Goal: Task Accomplishment & Management: Manage account settings

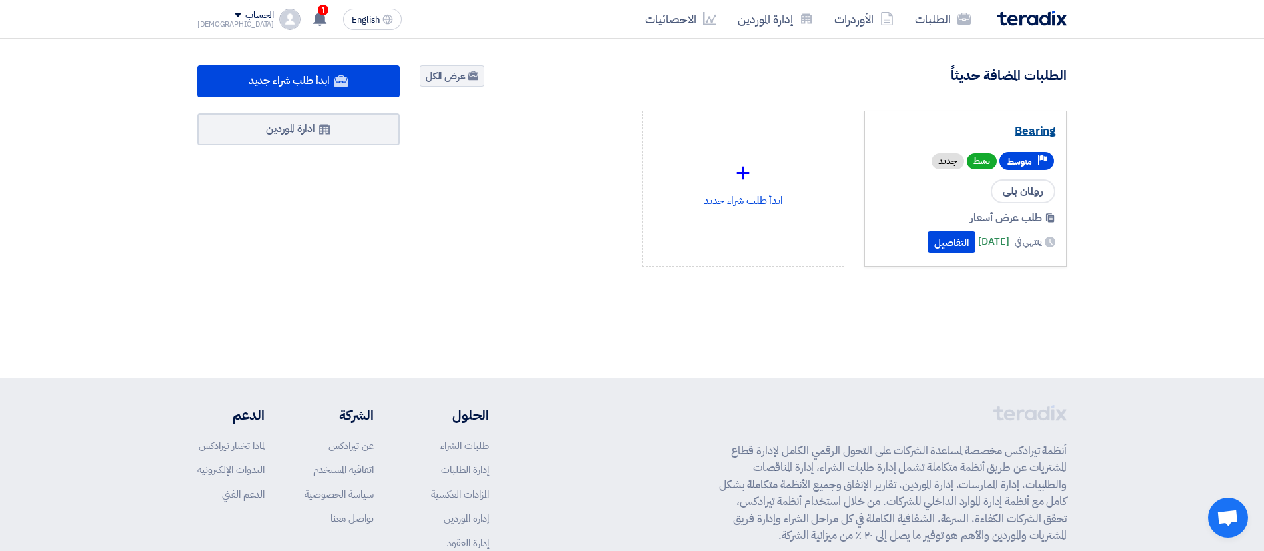
click at [1035, 133] on link "Bearing" at bounding box center [965, 131] width 180 height 13
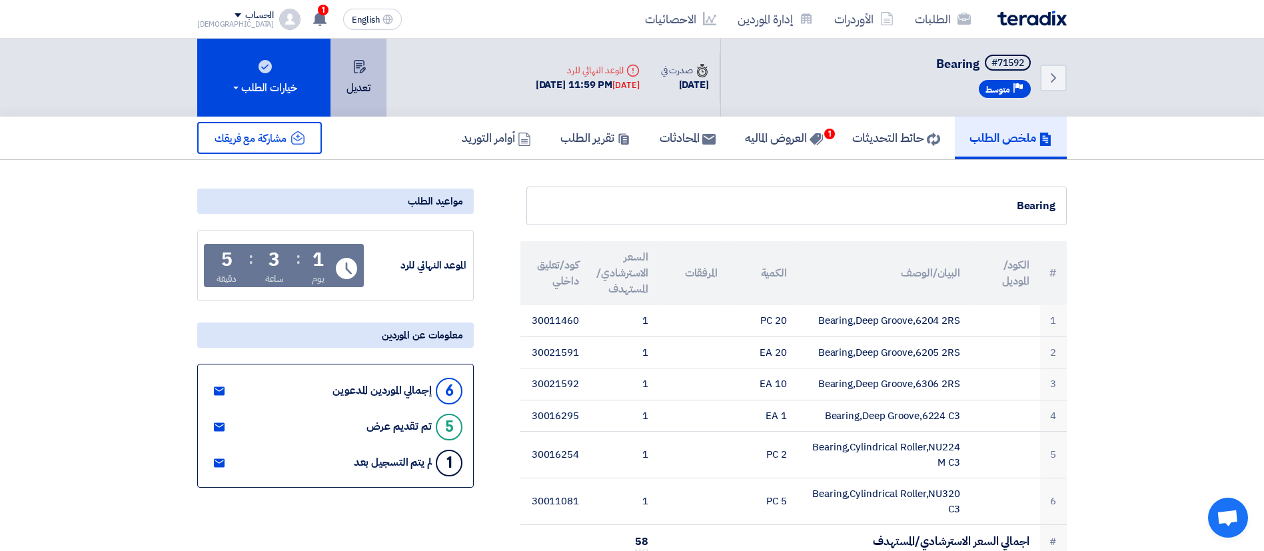
click at [372, 79] on button "تعديل" at bounding box center [358, 78] width 56 height 78
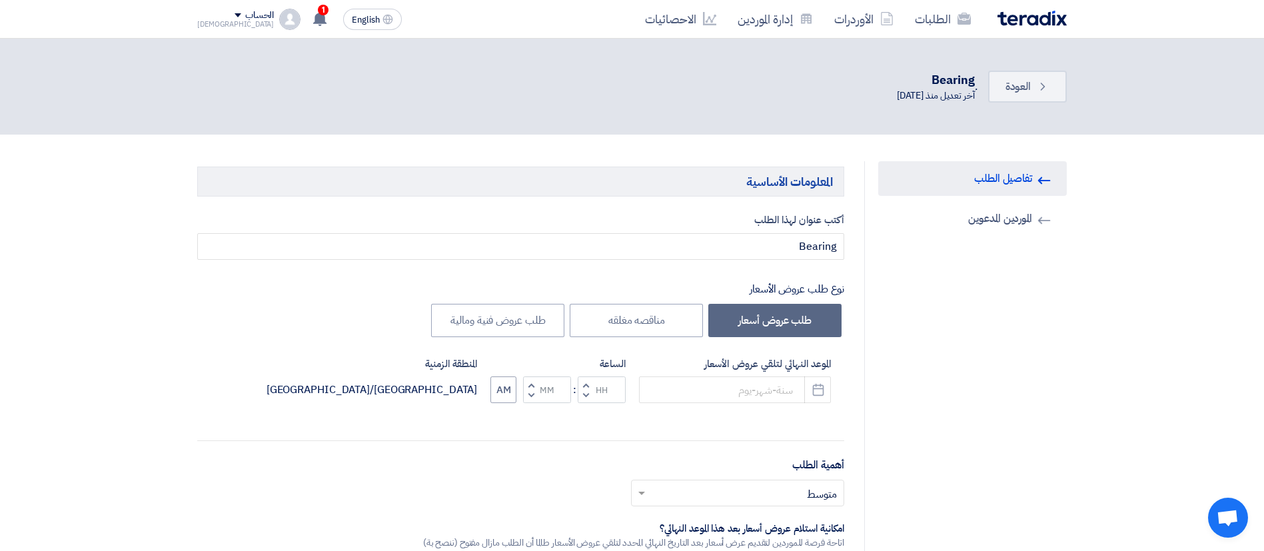
type input "[DATE]"
type input "11"
type input "59"
click at [1015, 99] on link "Back العودة" at bounding box center [1027, 87] width 79 height 32
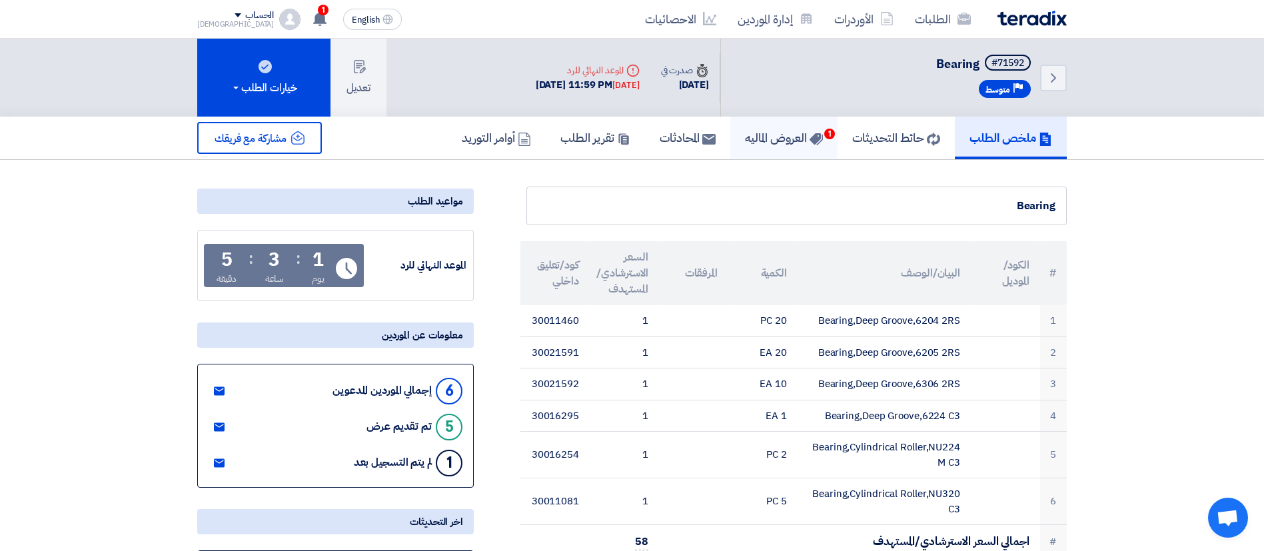
click at [790, 131] on h5 "العروض الماليه 1" at bounding box center [784, 137] width 78 height 15
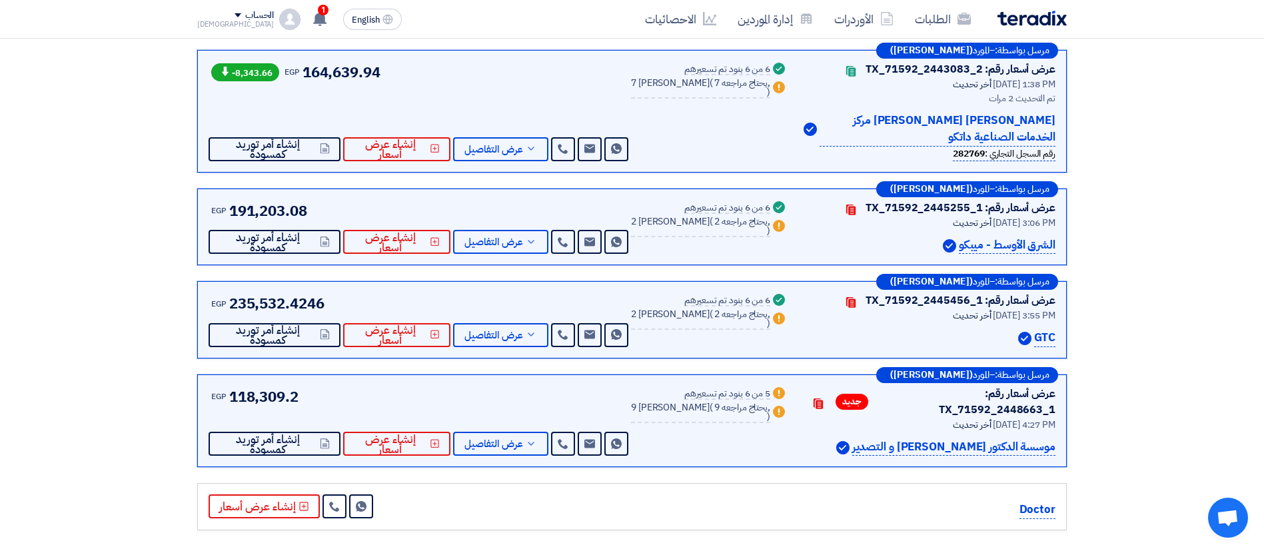
scroll to position [411, 0]
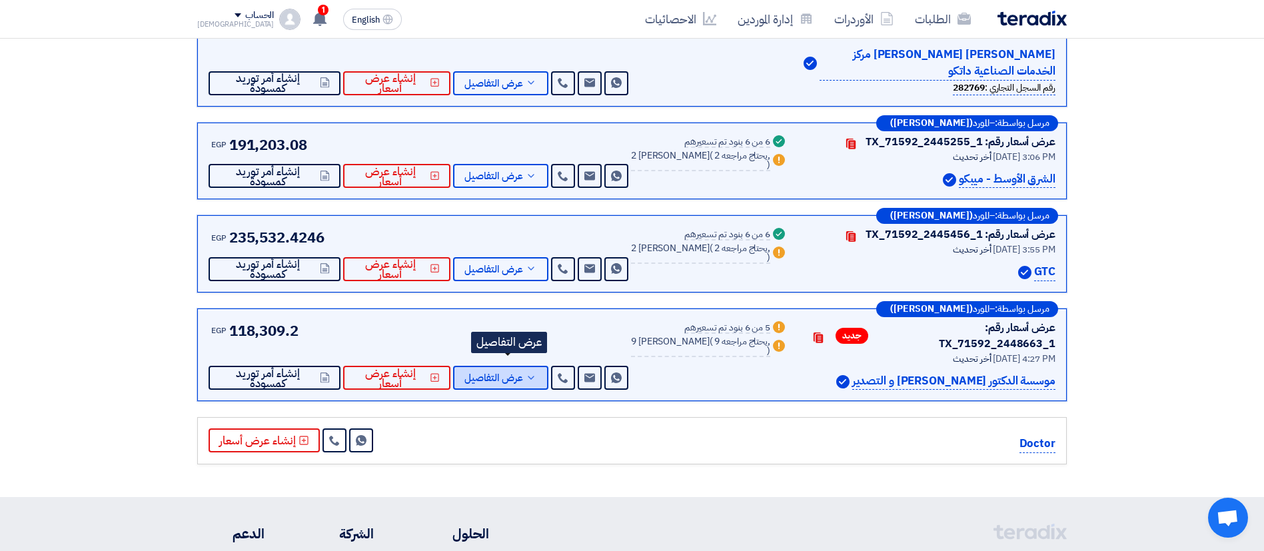
click at [517, 373] on span "عرض التفاصيل" at bounding box center [493, 378] width 59 height 10
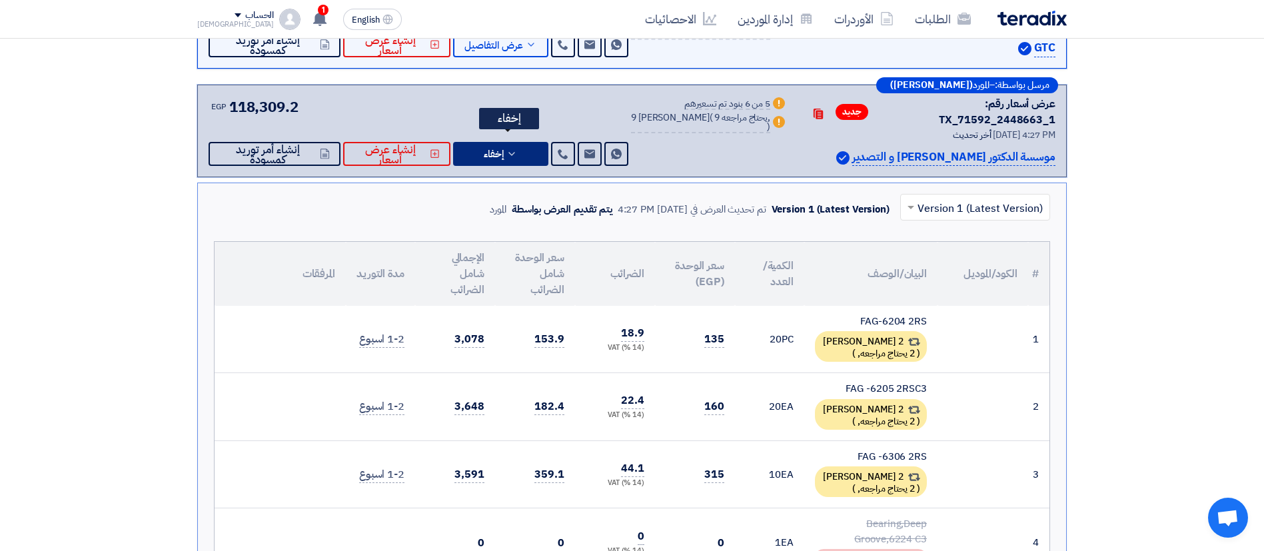
scroll to position [382, 0]
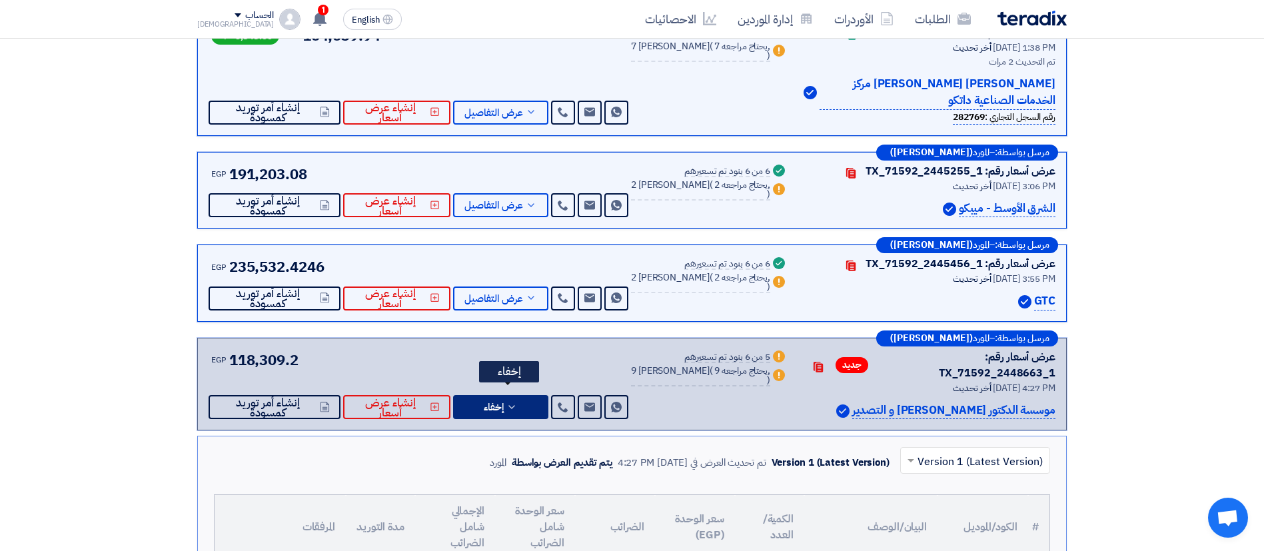
click at [517, 402] on icon at bounding box center [511, 407] width 11 height 11
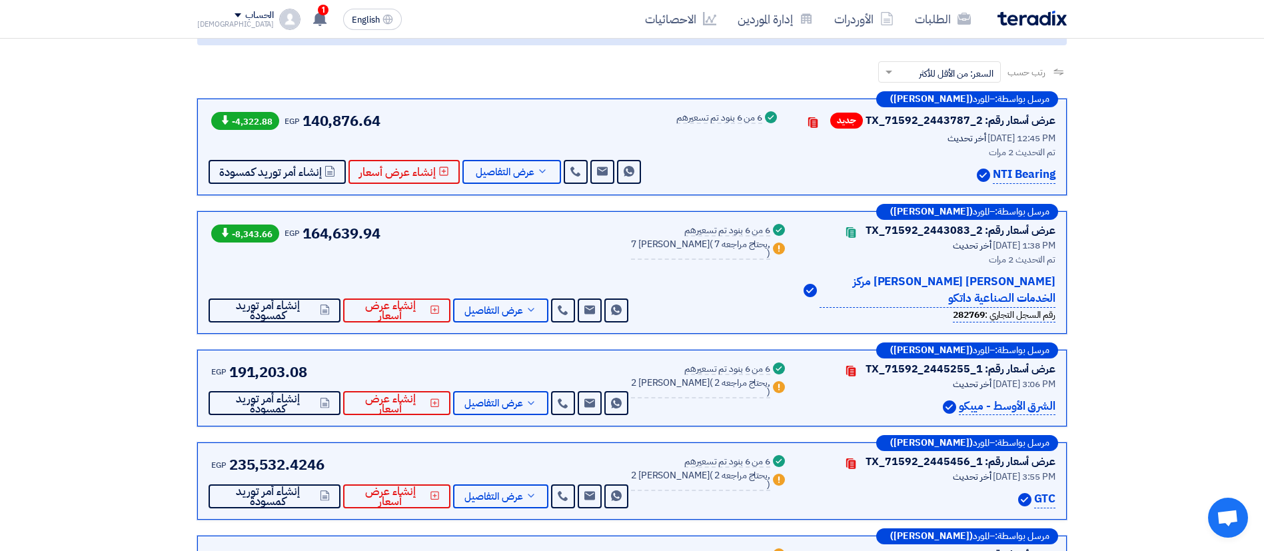
scroll to position [0, 0]
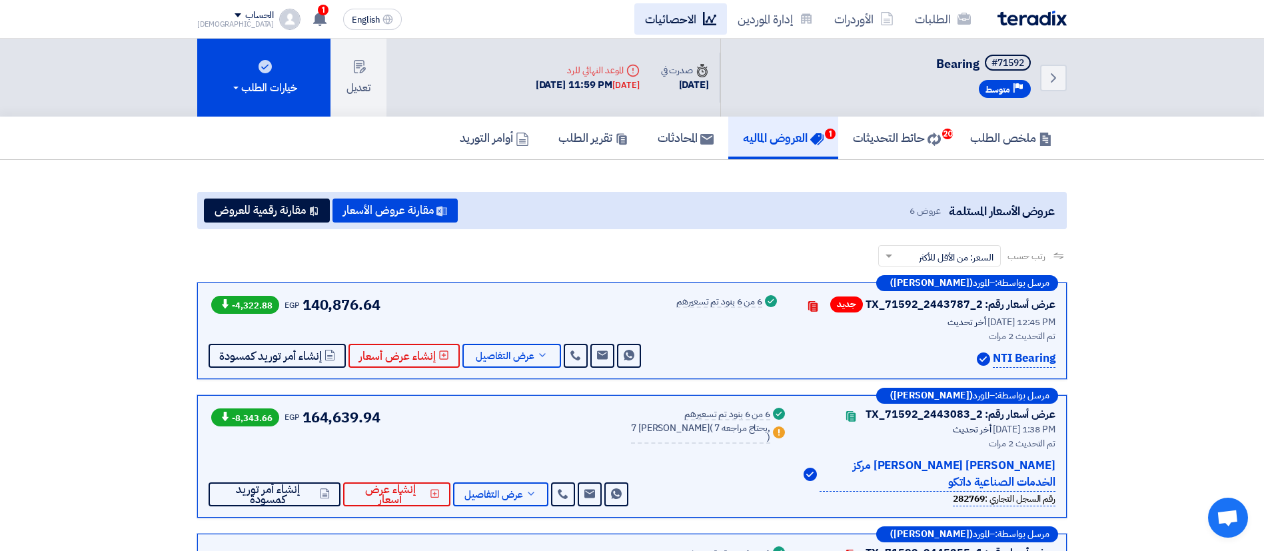
click at [686, 25] on link "الاحصائيات" at bounding box center [680, 18] width 93 height 31
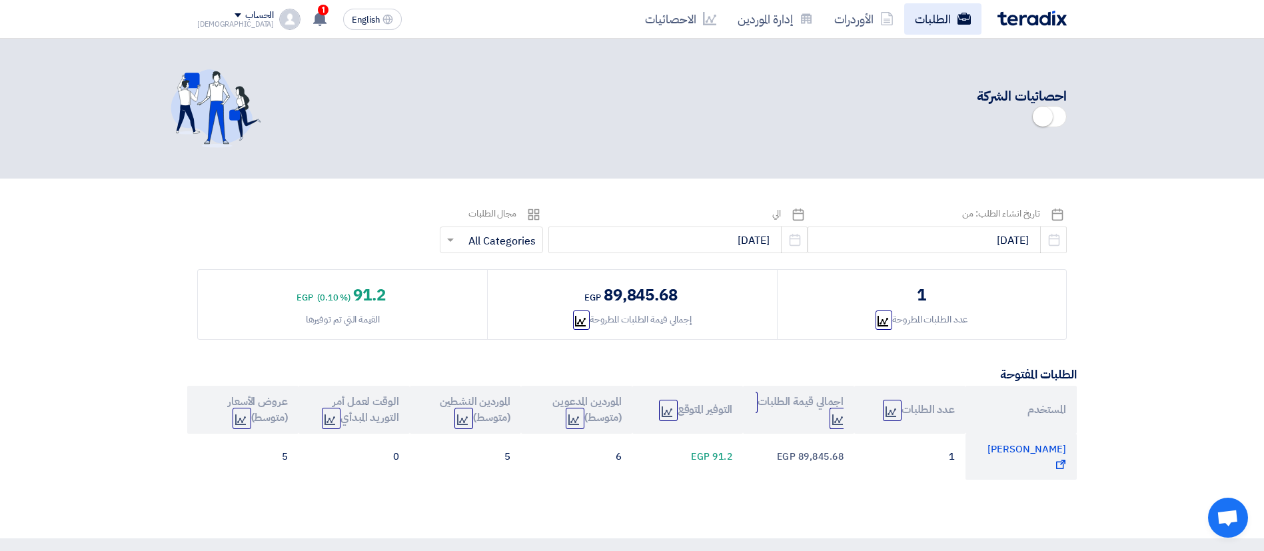
click at [932, 12] on link "الطلبات" at bounding box center [942, 18] width 77 height 31
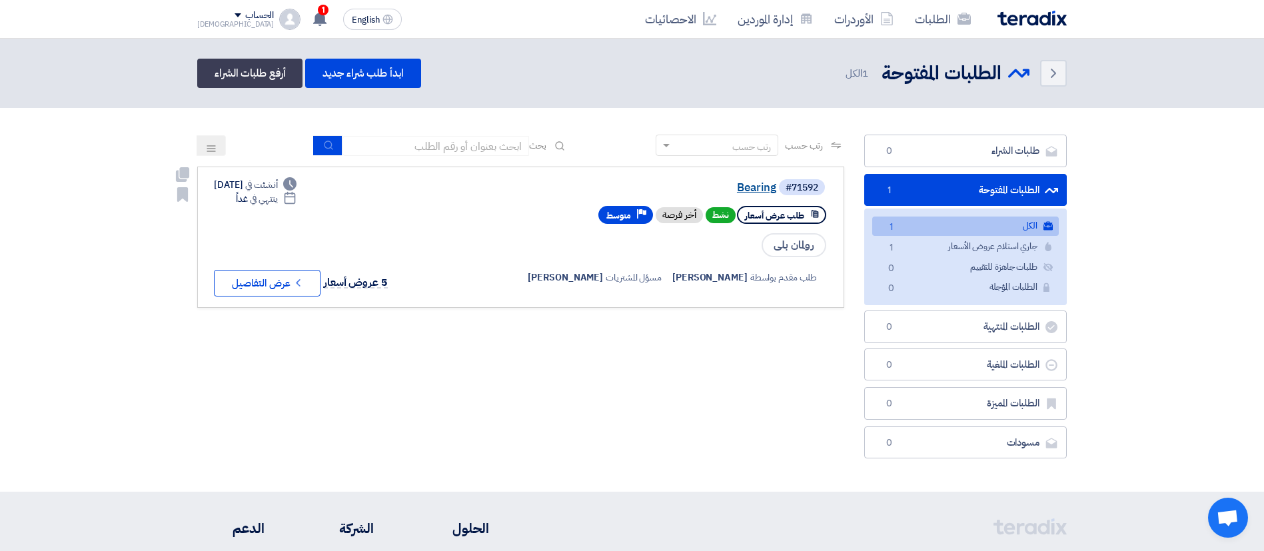
click at [762, 185] on link "Bearing" at bounding box center [643, 188] width 266 height 12
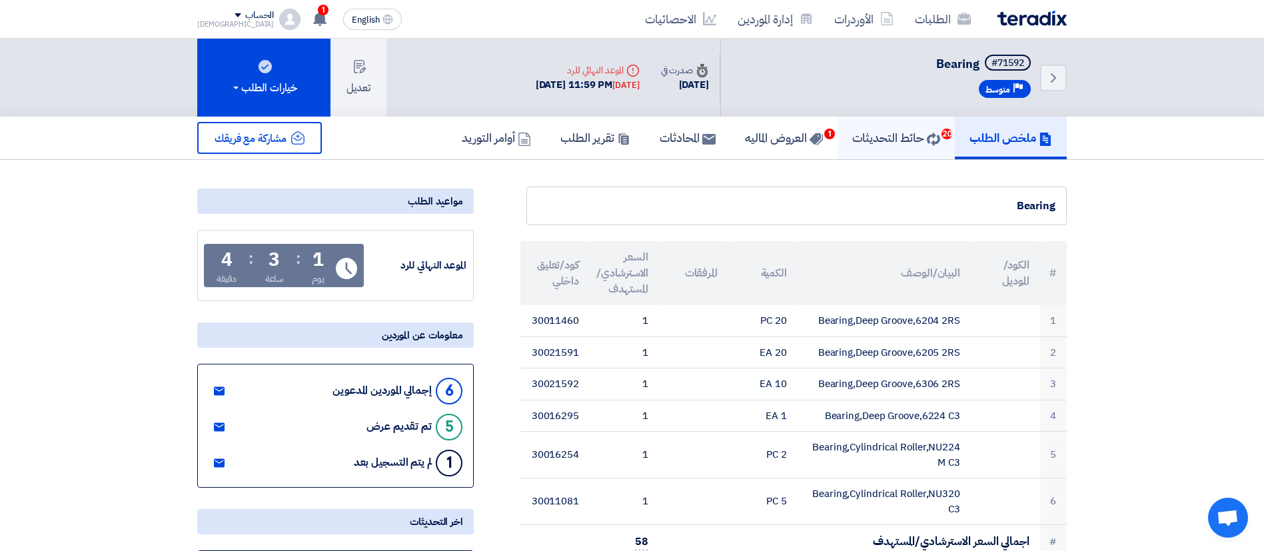
click at [864, 147] on link "حائط التحديثات 20" at bounding box center [895, 138] width 117 height 43
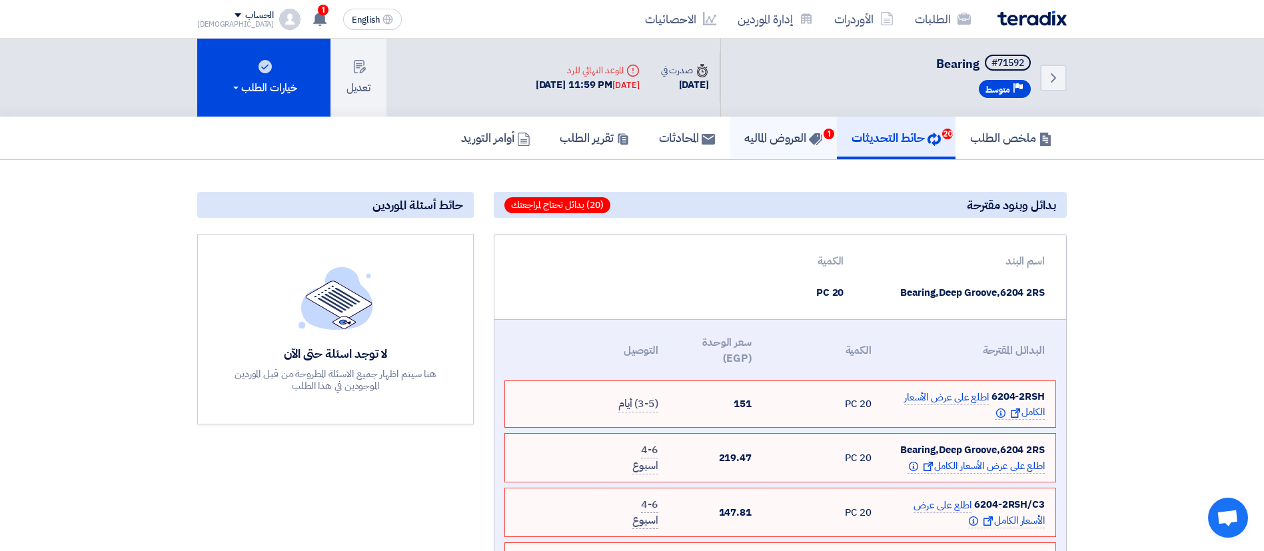
click at [786, 123] on link "العروض الماليه 1" at bounding box center [783, 138] width 107 height 43
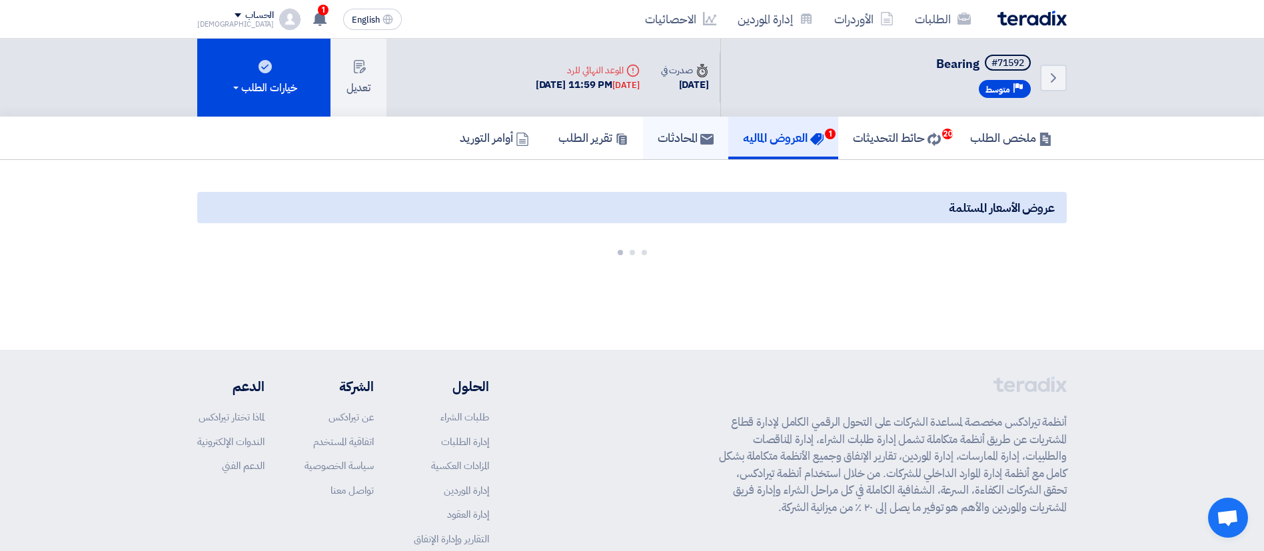
click at [684, 153] on link "المحادثات" at bounding box center [685, 138] width 85 height 43
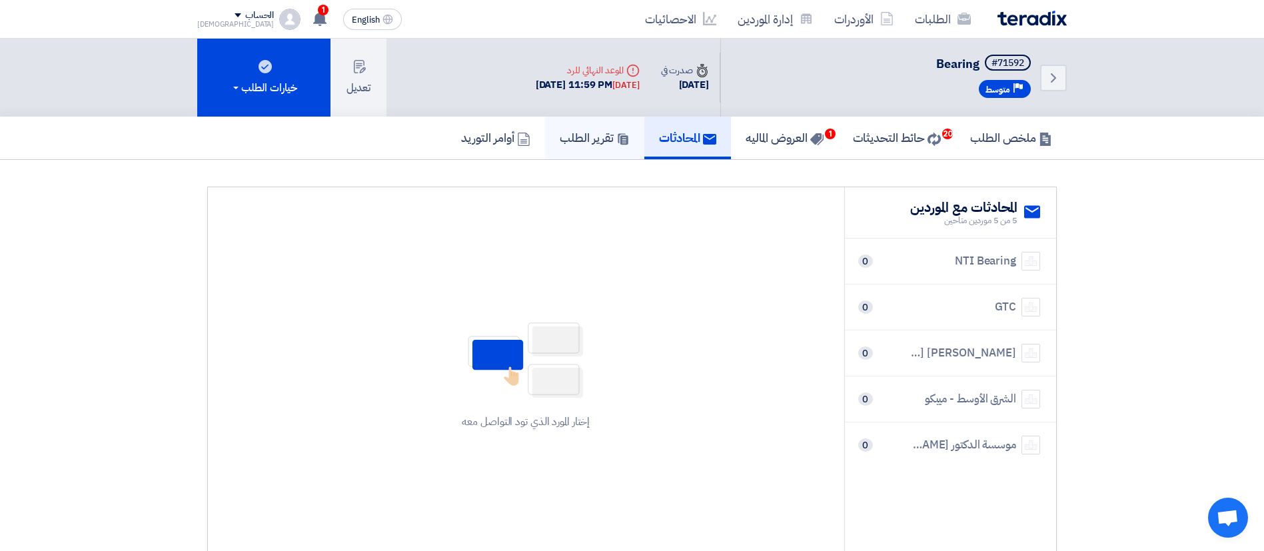
click at [581, 147] on link "تقرير الطلب" at bounding box center [594, 138] width 99 height 43
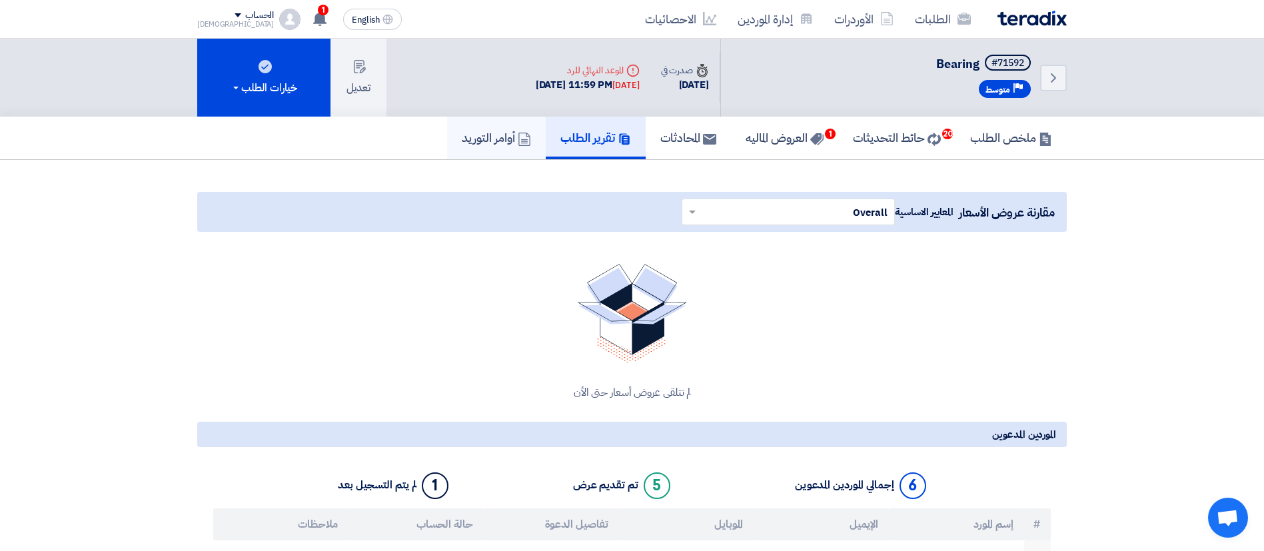
click at [490, 139] on h5 "أوامر التوريد" at bounding box center [496, 137] width 69 height 15
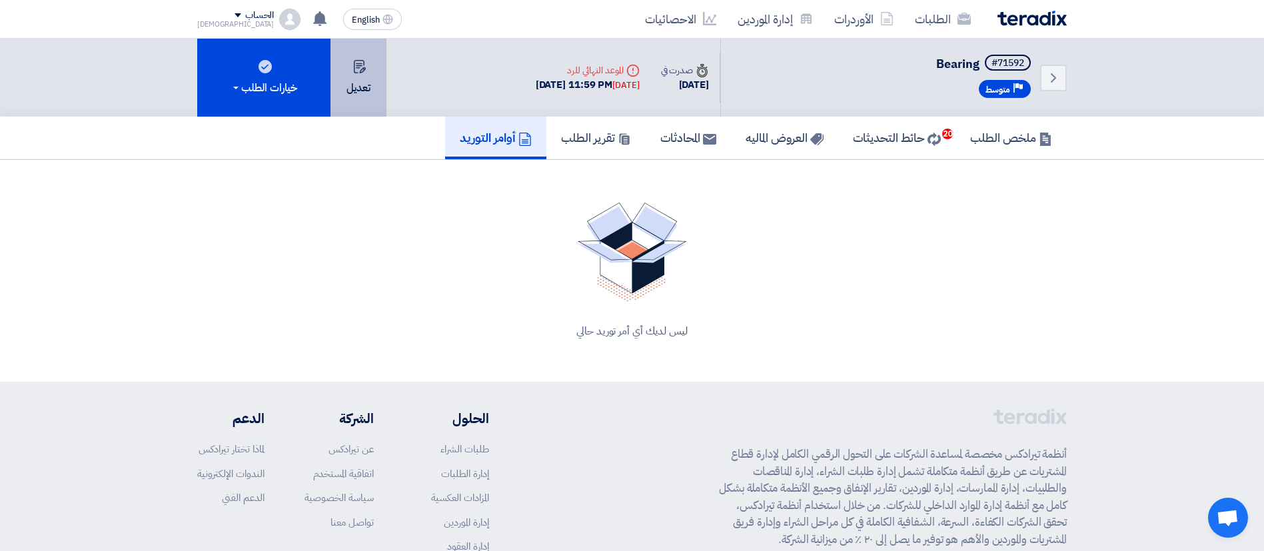
click at [358, 84] on button "تعديل" at bounding box center [358, 78] width 56 height 78
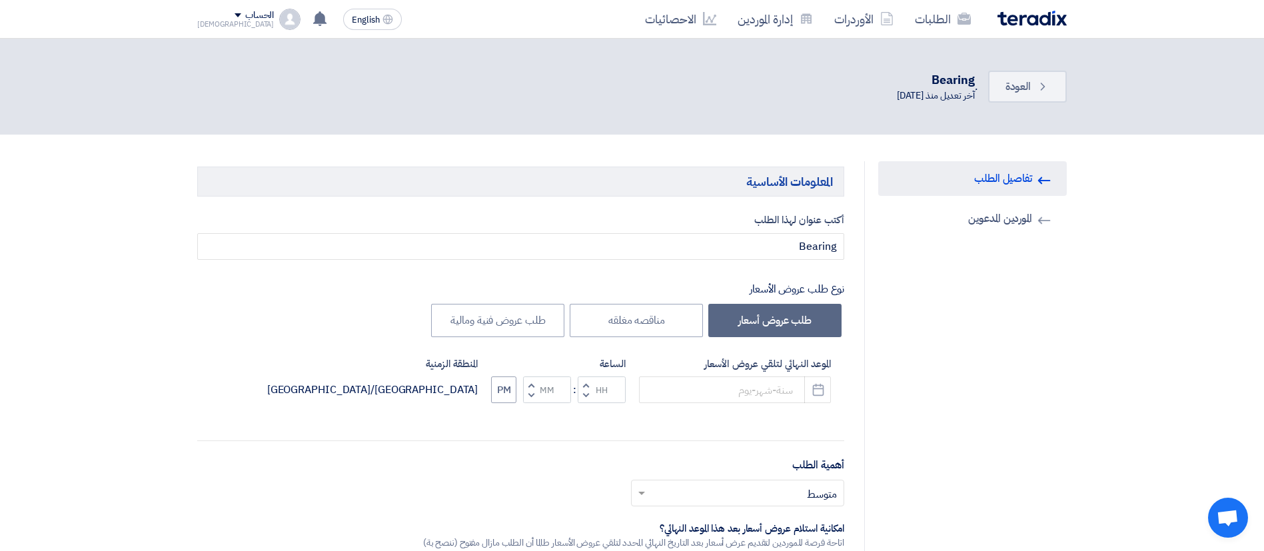
type input "[DATE]"
type input "11"
type input "59"
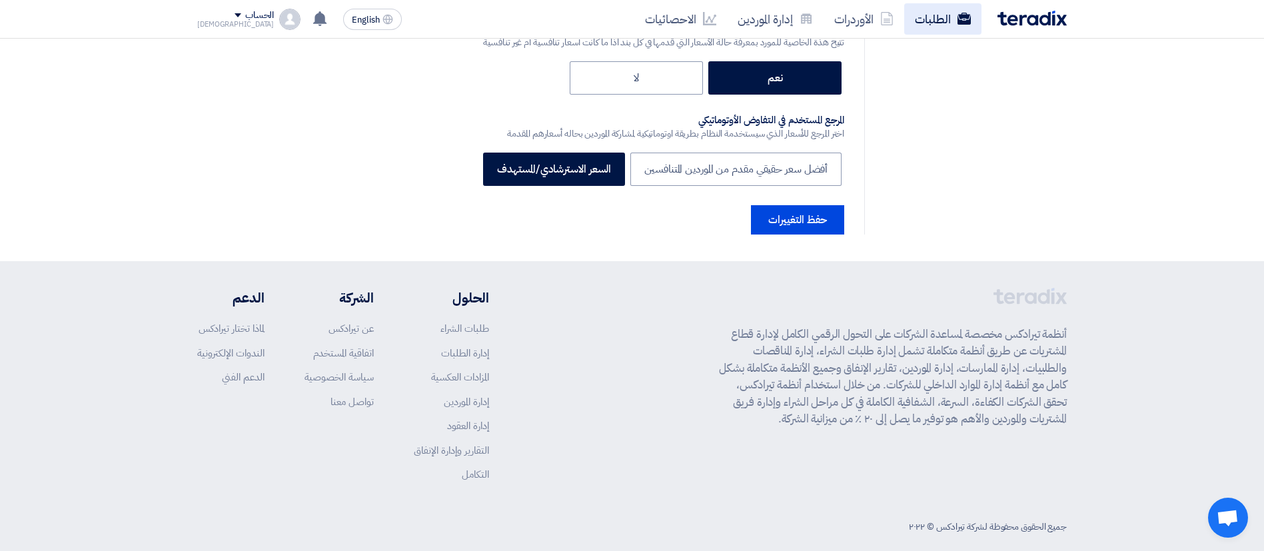
click at [945, 24] on link "الطلبات" at bounding box center [942, 18] width 77 height 31
